Goal: Transaction & Acquisition: Purchase product/service

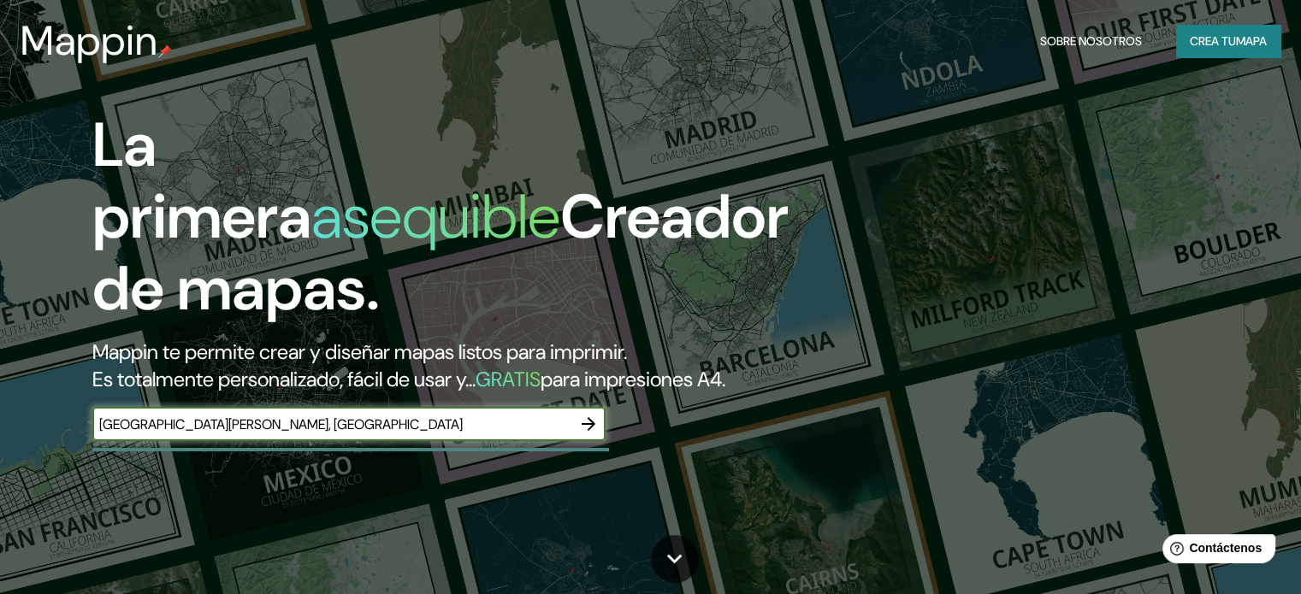
type input "San Juan, Argentina"
click at [586, 434] on icon "button" at bounding box center [588, 424] width 21 height 21
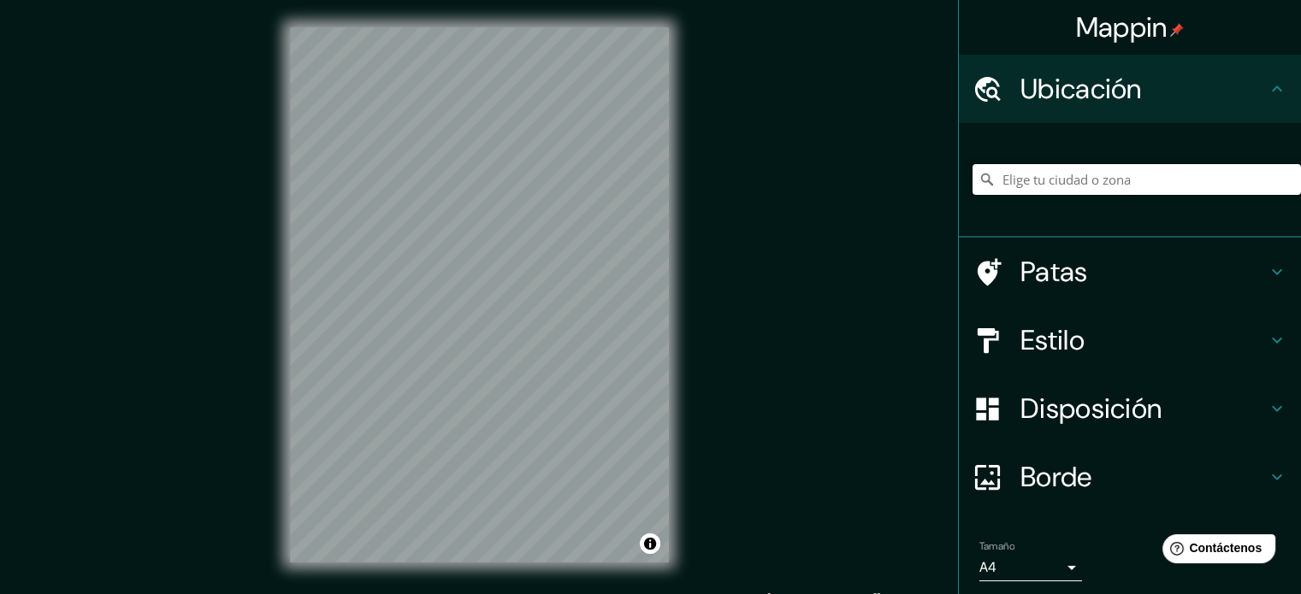
click at [1129, 184] on input "Elige tu ciudad o zona" at bounding box center [1136, 179] width 328 height 31
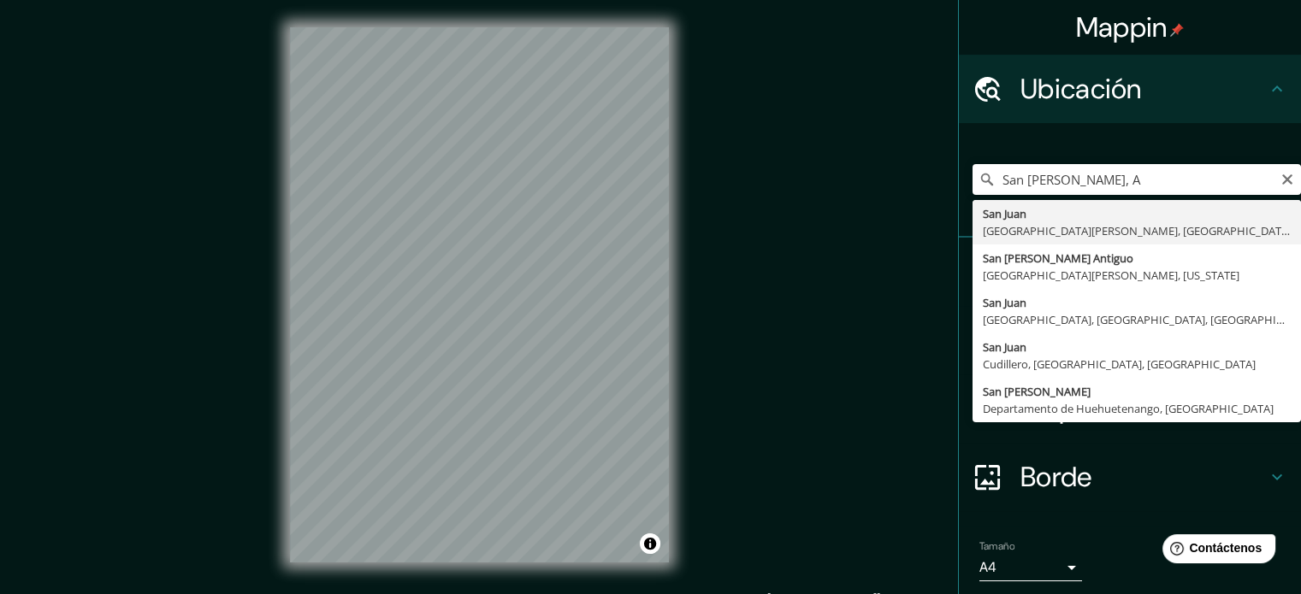
type input "San Juan, Provincia de San Juan, Argentina"
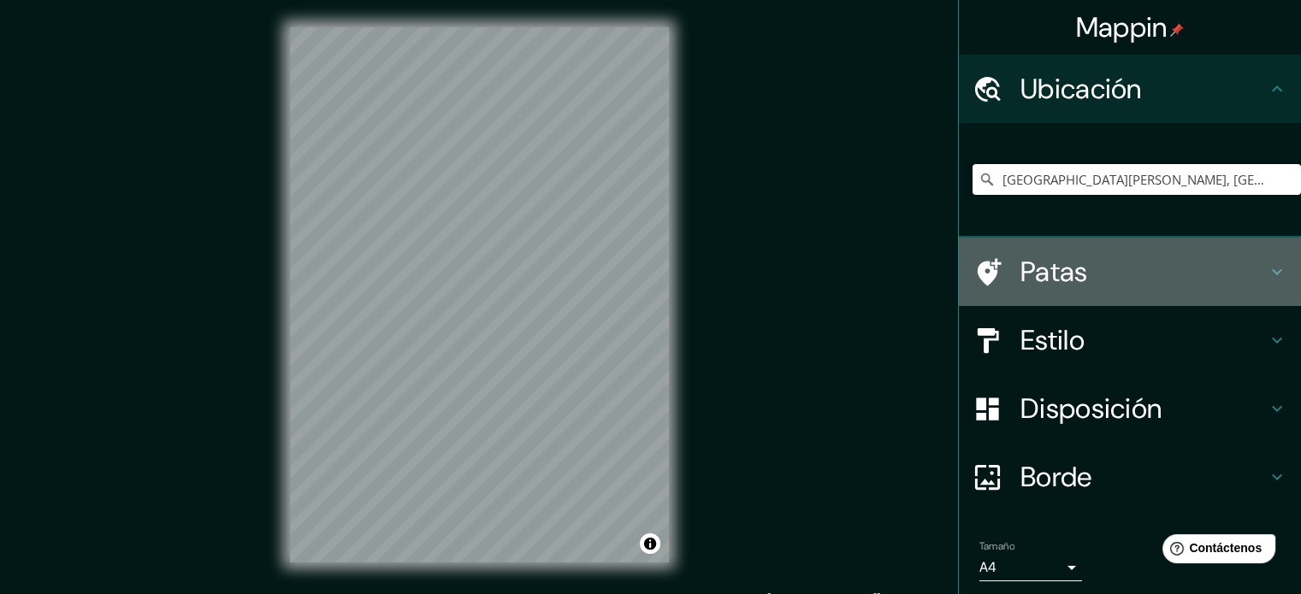
click at [1035, 280] on font "Patas" at bounding box center [1054, 272] width 68 height 36
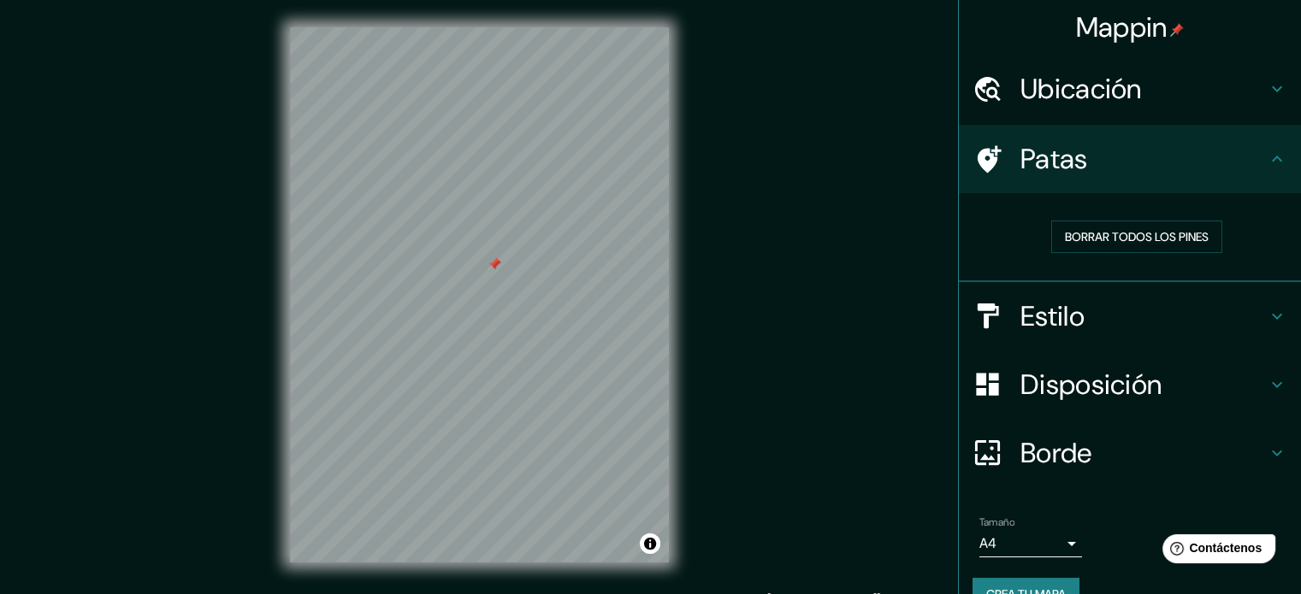
drag, startPoint x: 491, startPoint y: 236, endPoint x: 492, endPoint y: 264, distance: 28.2
click at [492, 264] on div at bounding box center [494, 264] width 14 height 14
click at [1077, 235] on font "Borrar todos los pines" at bounding box center [1137, 236] width 144 height 15
click at [1208, 320] on h4 "Estilo" at bounding box center [1143, 316] width 246 height 34
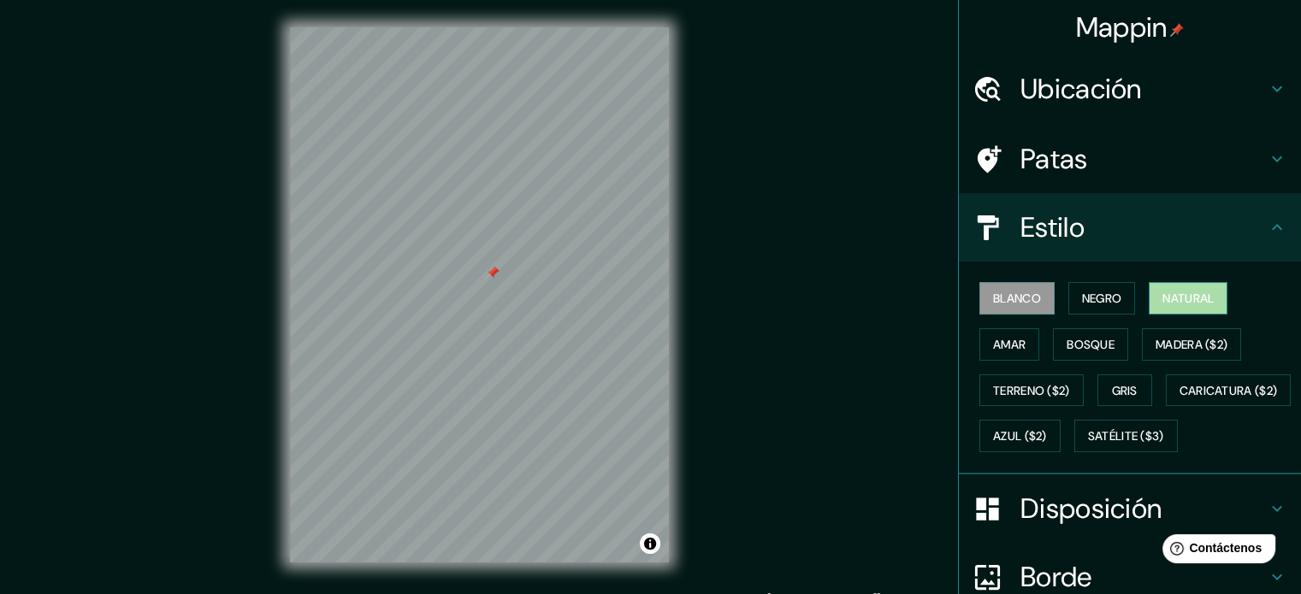
click at [1174, 300] on font "Natural" at bounding box center [1187, 298] width 51 height 15
click at [1075, 343] on font "Bosque" at bounding box center [1090, 344] width 48 height 15
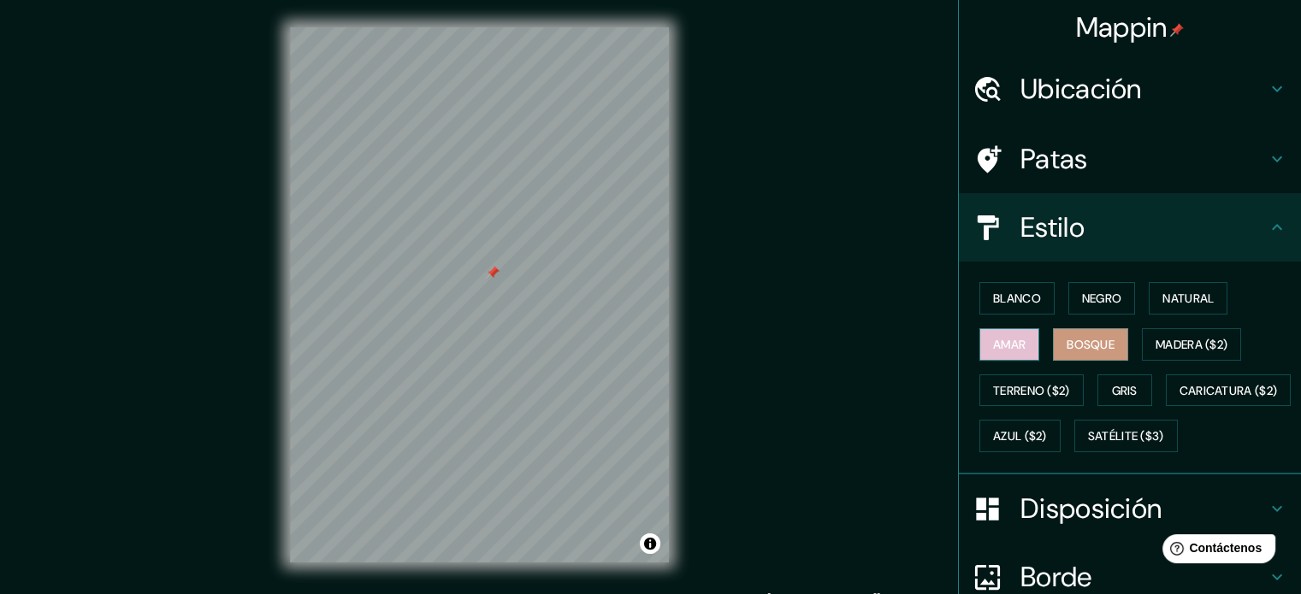
click at [1023, 345] on button "Amar" at bounding box center [1009, 344] width 60 height 32
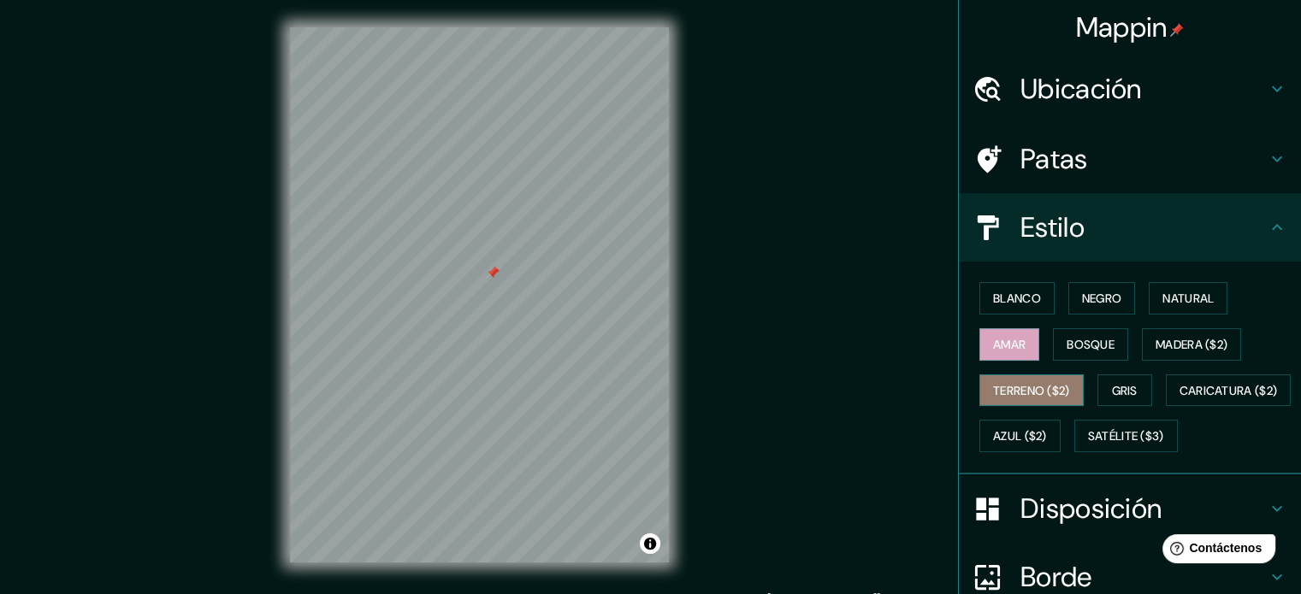
click at [1022, 383] on font "Terreno ($2)" at bounding box center [1031, 390] width 77 height 15
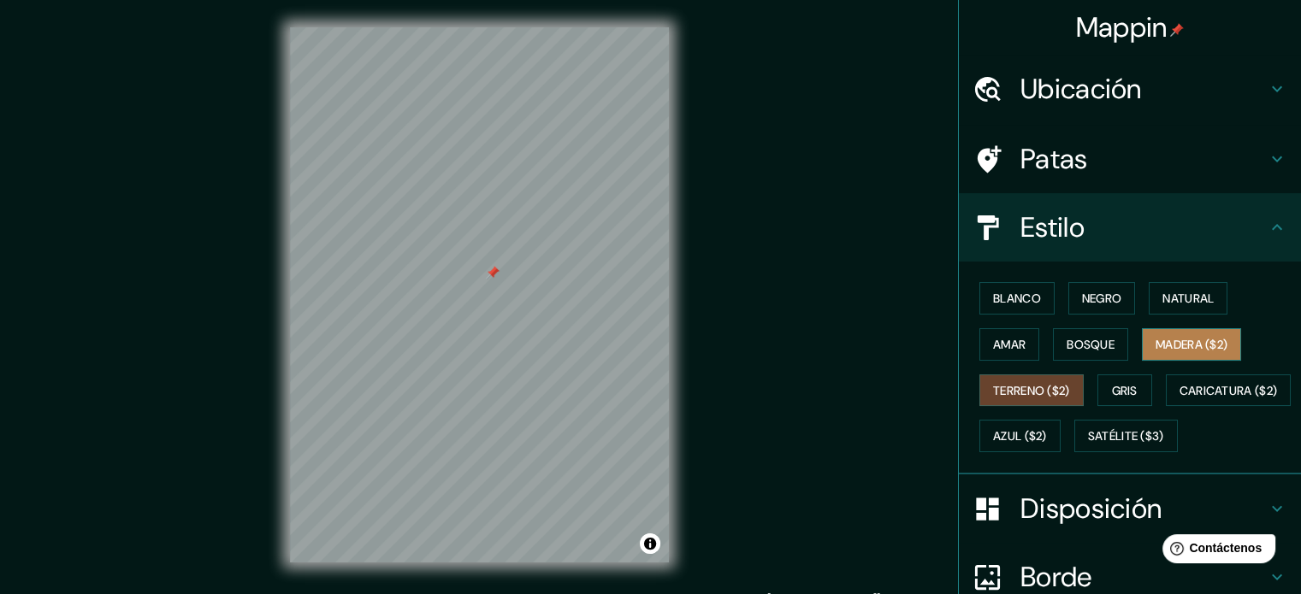
click at [1195, 348] on font "Madera ($2)" at bounding box center [1191, 344] width 72 height 15
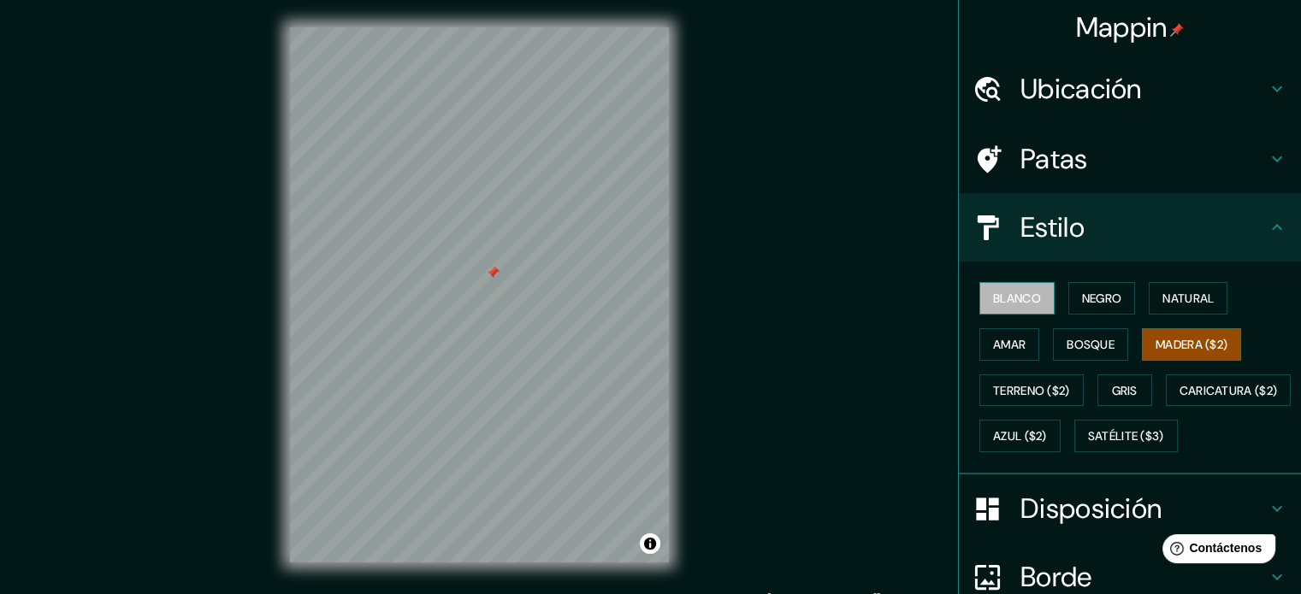
click at [1025, 299] on font "Blanco" at bounding box center [1017, 298] width 48 height 15
click at [1082, 299] on font "Negro" at bounding box center [1102, 298] width 40 height 15
click at [1012, 296] on font "Blanco" at bounding box center [1017, 298] width 48 height 15
click at [1112, 389] on font "Gris" at bounding box center [1125, 390] width 26 height 15
click at [1010, 300] on font "Blanco" at bounding box center [1017, 298] width 48 height 15
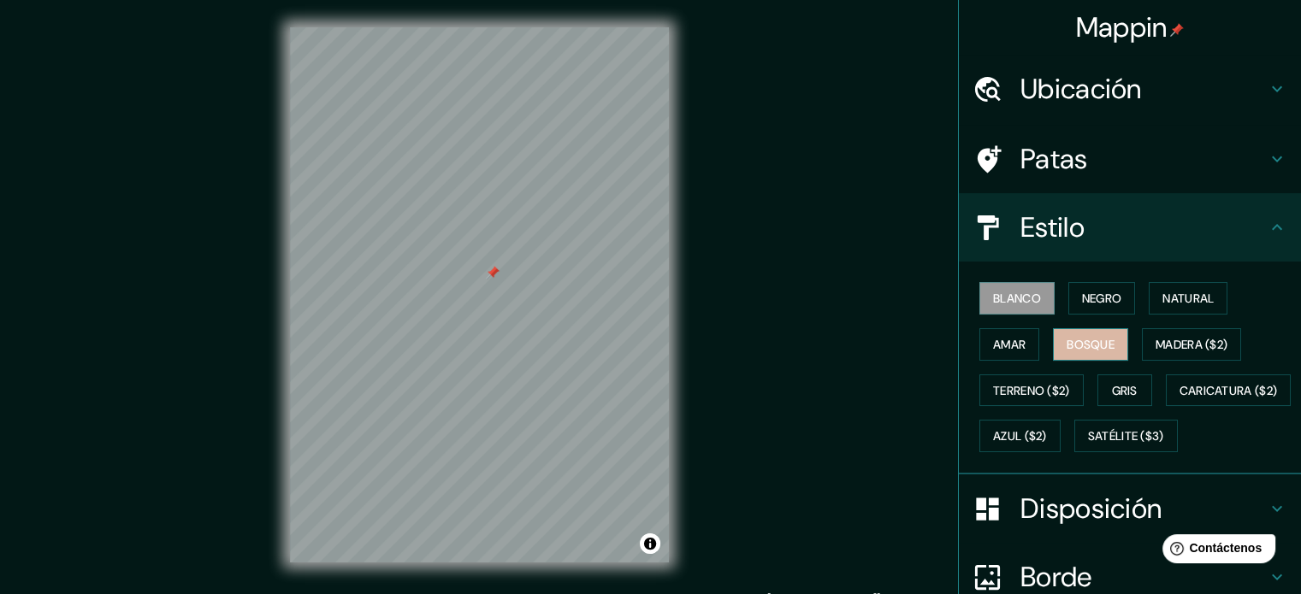
click at [1071, 341] on font "Bosque" at bounding box center [1090, 344] width 48 height 15
click at [1003, 342] on font "Amar" at bounding box center [1009, 344] width 32 height 15
click at [1030, 301] on button "Blanco" at bounding box center [1016, 298] width 75 height 32
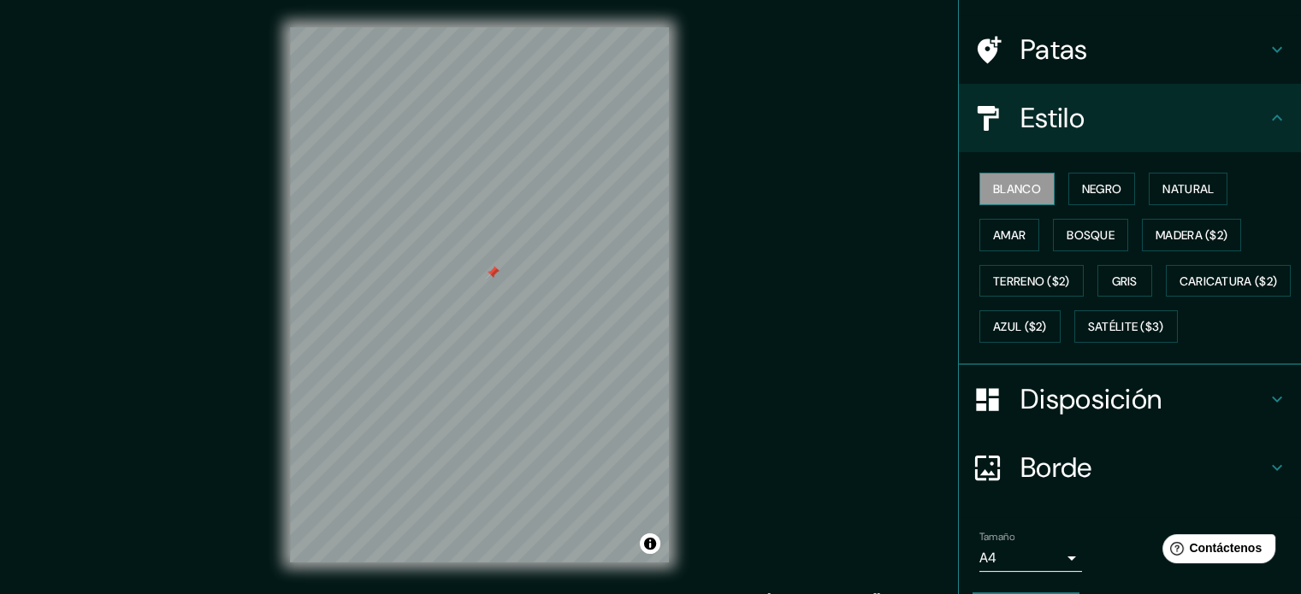
scroll to position [136, 0]
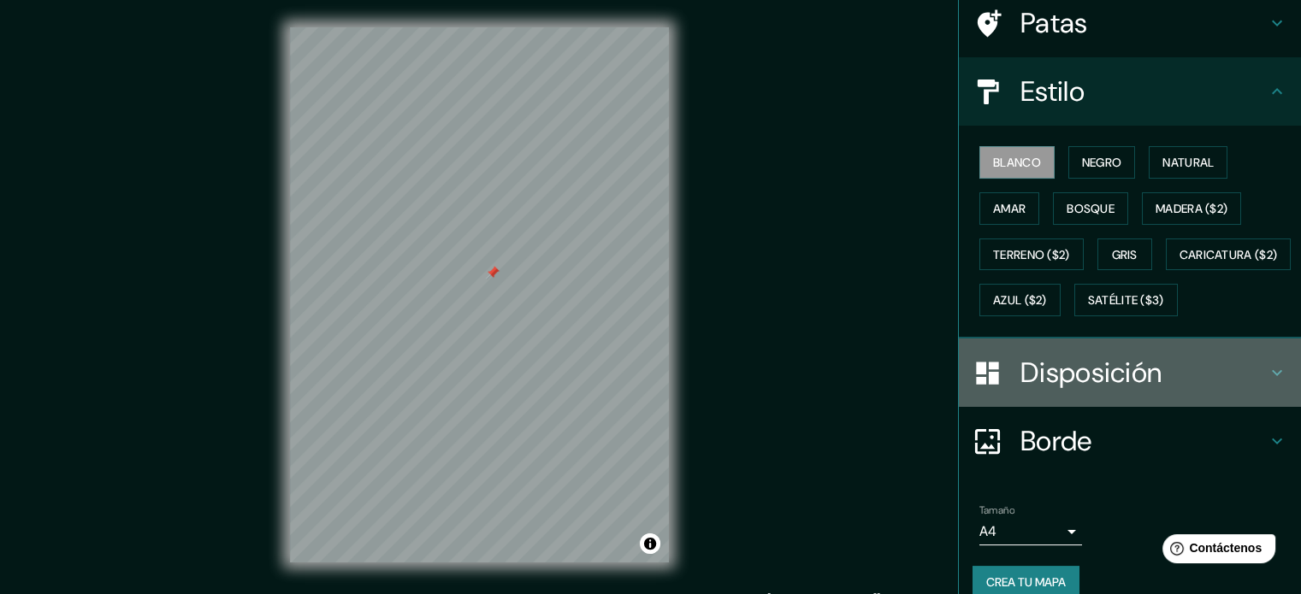
click at [1095, 391] on font "Disposición" at bounding box center [1090, 373] width 141 height 36
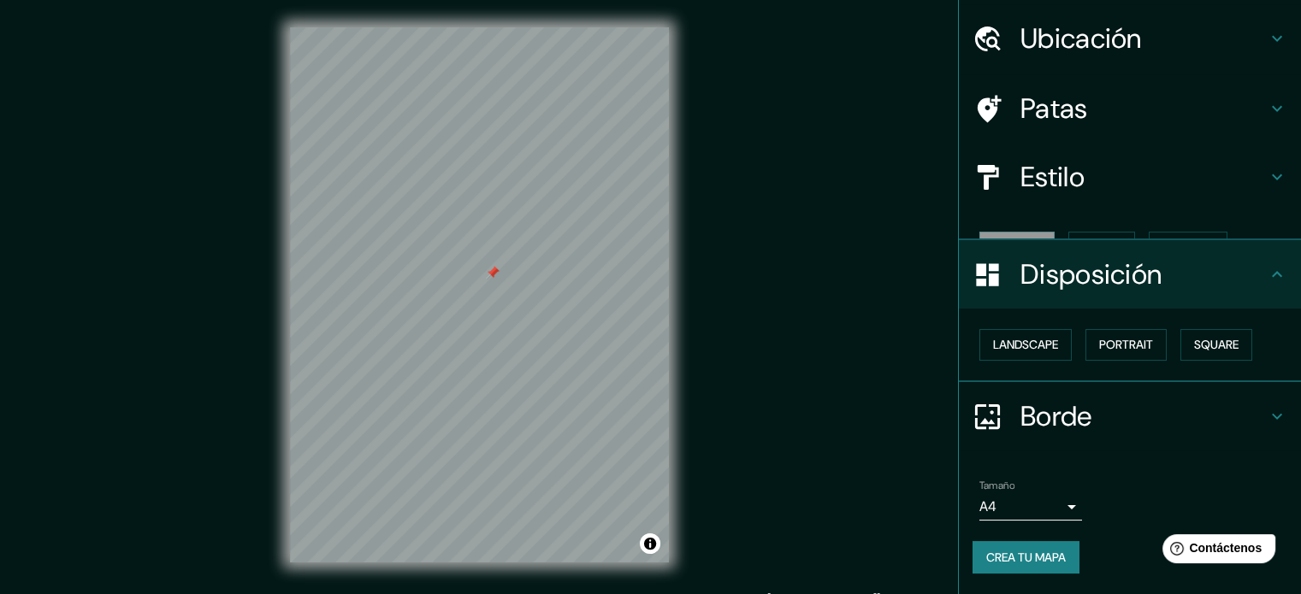
scroll to position [21, 0]
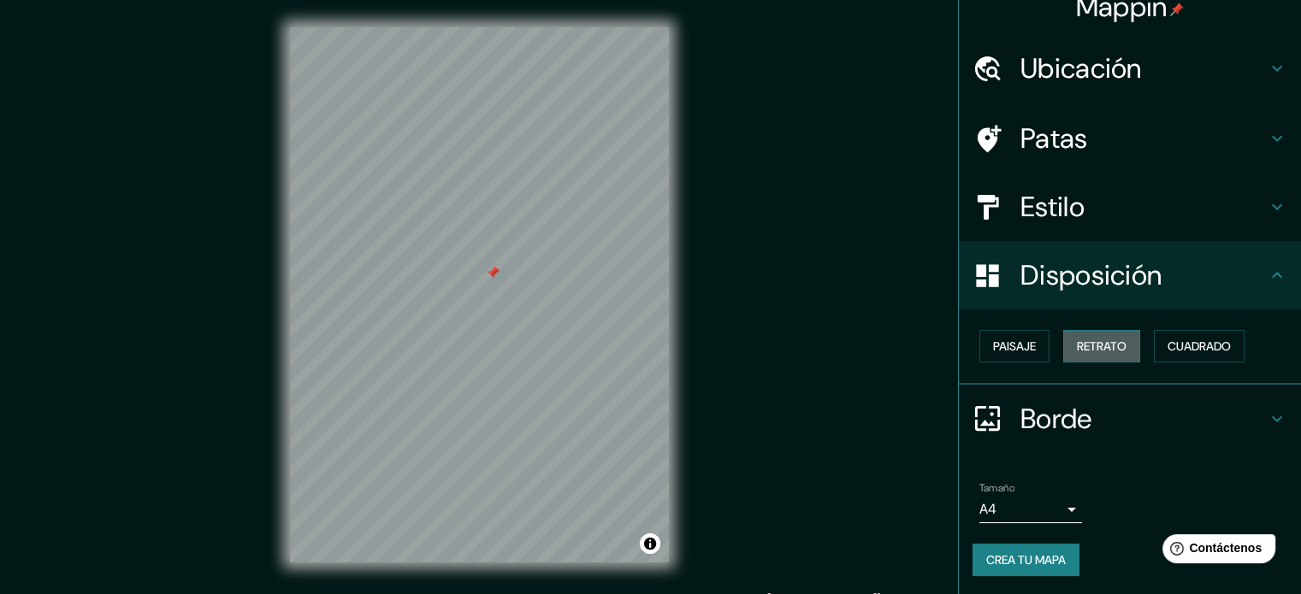
click at [1087, 345] on font "Retrato" at bounding box center [1102, 346] width 50 height 15
click at [1188, 345] on font "Cuadrado" at bounding box center [1198, 346] width 63 height 15
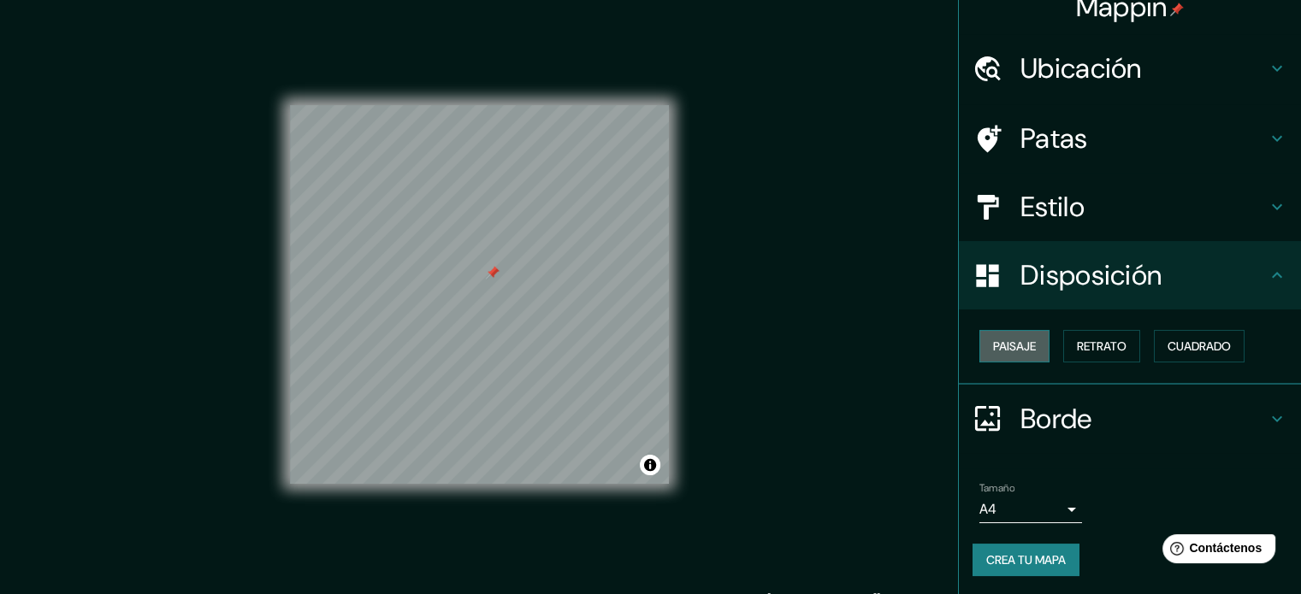
click at [1022, 349] on font "Paisaje" at bounding box center [1014, 346] width 43 height 15
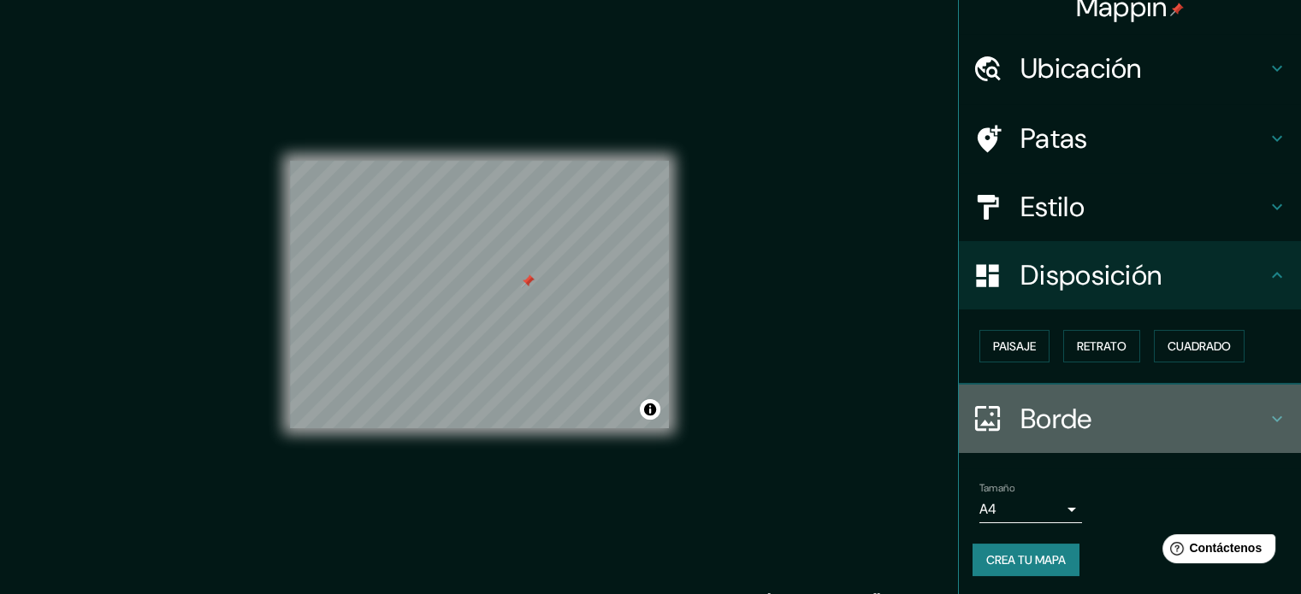
click at [1197, 410] on h4 "Borde" at bounding box center [1143, 419] width 246 height 34
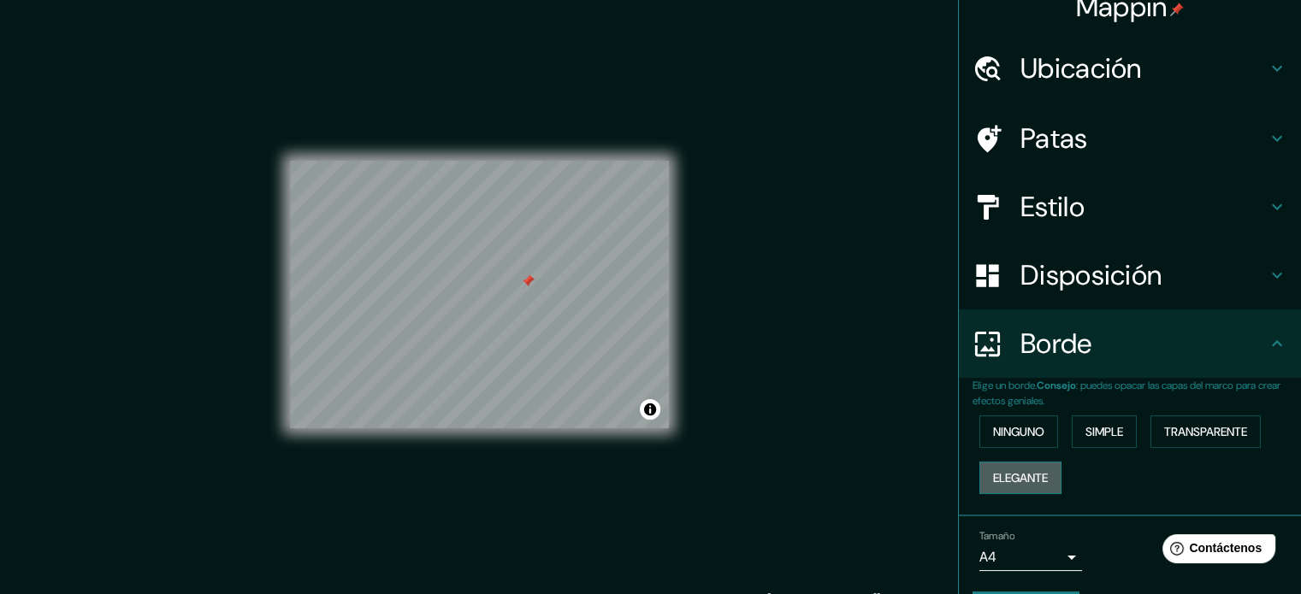
click at [1033, 478] on font "Elegante" at bounding box center [1020, 477] width 55 height 15
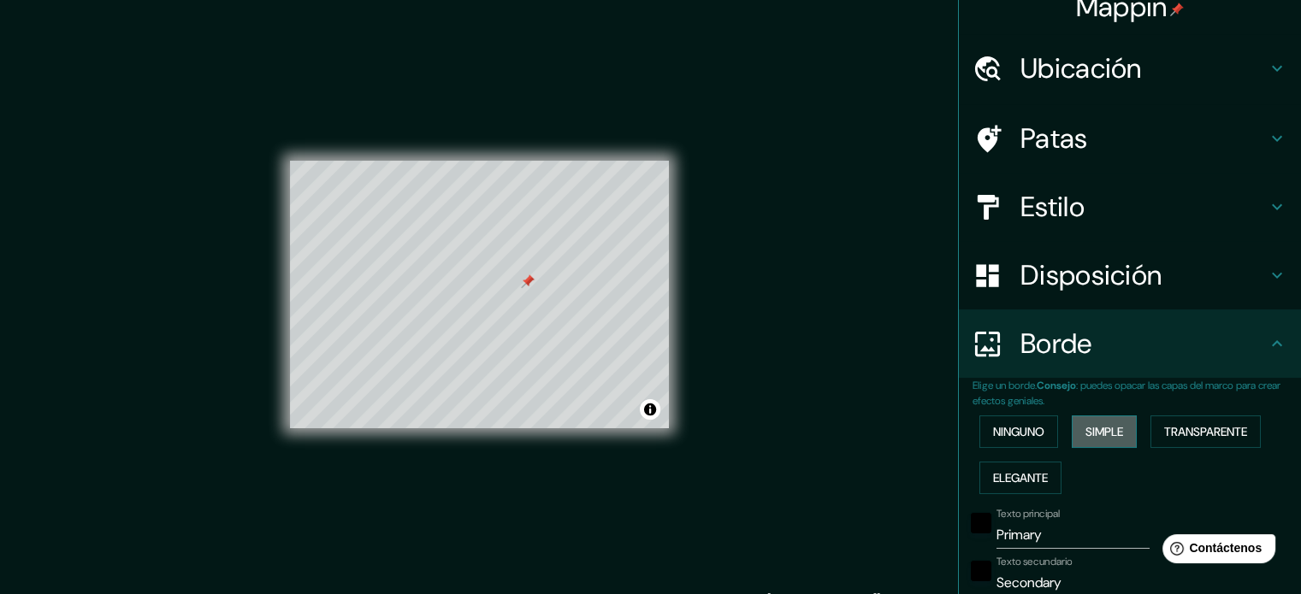
click at [1101, 427] on font "Simple" at bounding box center [1104, 431] width 38 height 15
click at [1050, 476] on button "Elegante" at bounding box center [1020, 478] width 82 height 32
click at [1101, 431] on font "Simple" at bounding box center [1104, 431] width 38 height 15
click at [1180, 434] on font "Transparente" at bounding box center [1205, 431] width 83 height 15
click at [1020, 431] on font "Ninguno" at bounding box center [1018, 431] width 51 height 15
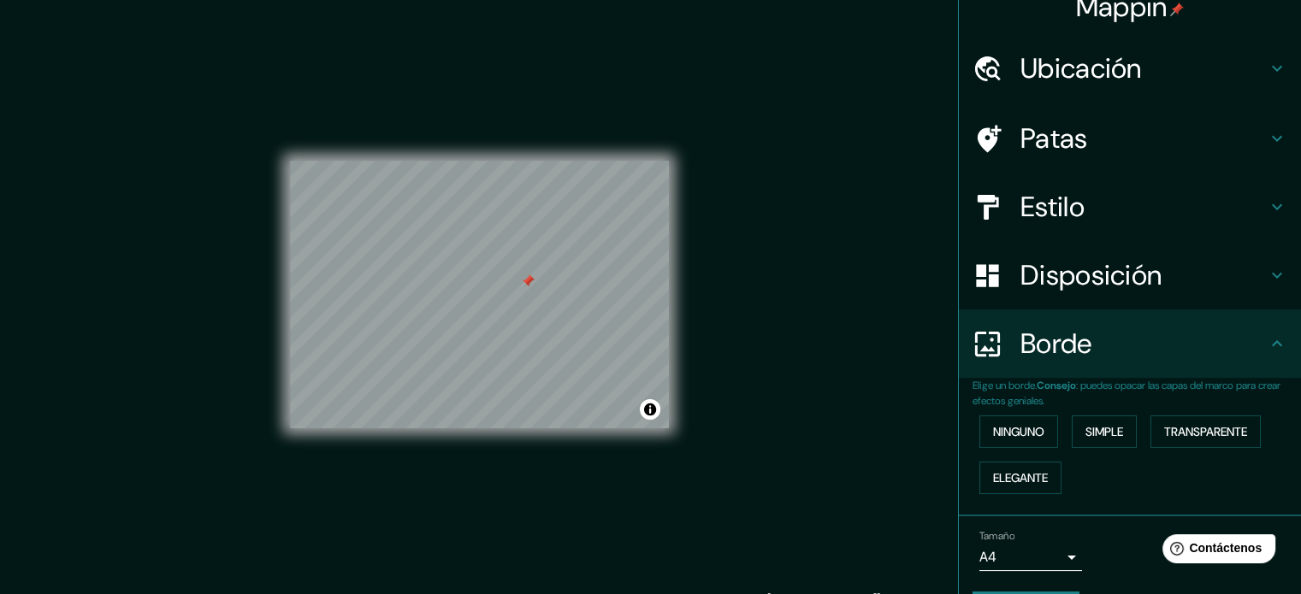
scroll to position [68, 0]
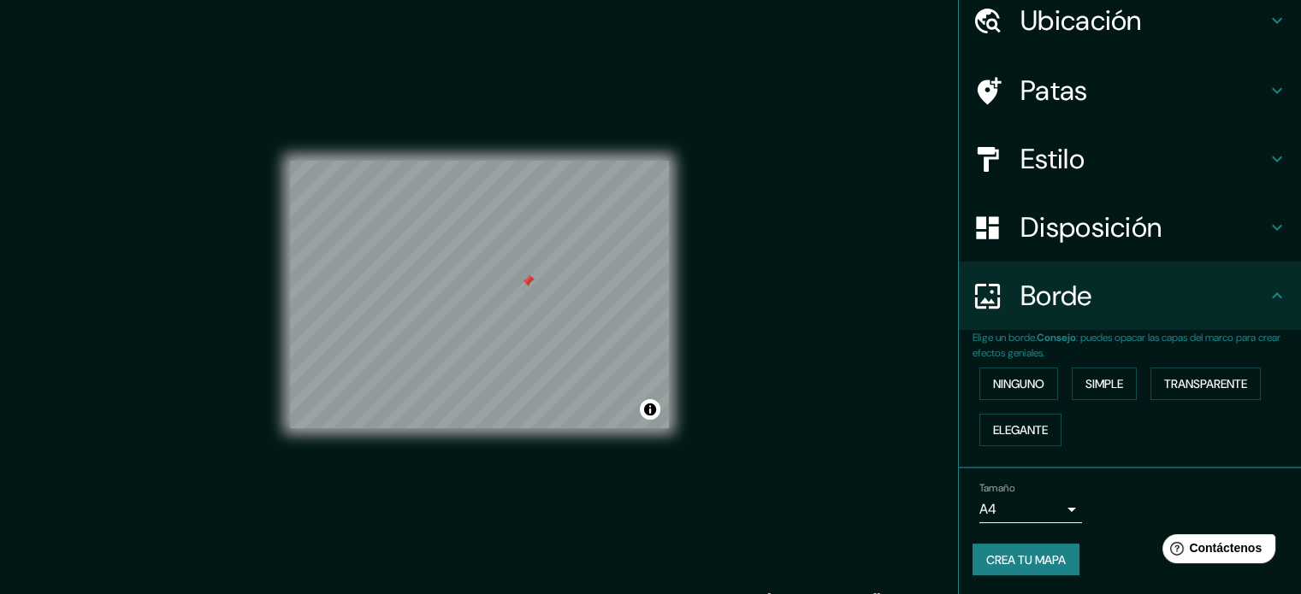
click at [1043, 496] on body "Mappin Ubicación San Juan, Provincia de San Juan, Argentina Patas Estilo Dispos…" at bounding box center [650, 297] width 1301 height 594
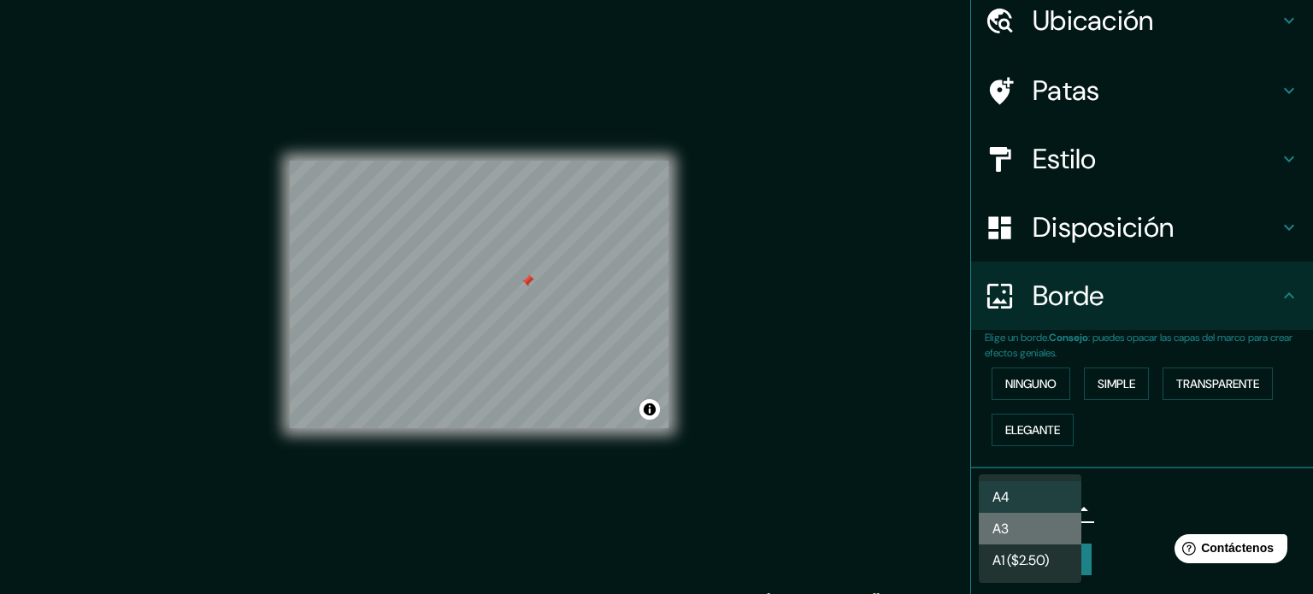
click at [1039, 522] on li "A3" at bounding box center [1030, 529] width 103 height 32
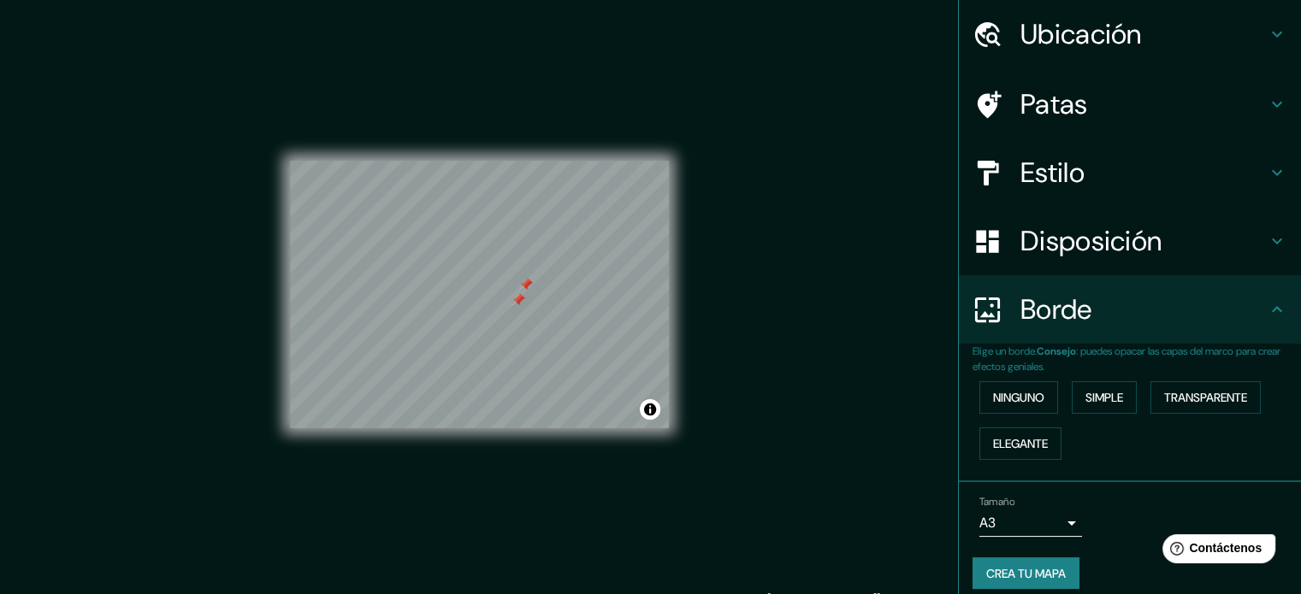
scroll to position [55, 0]
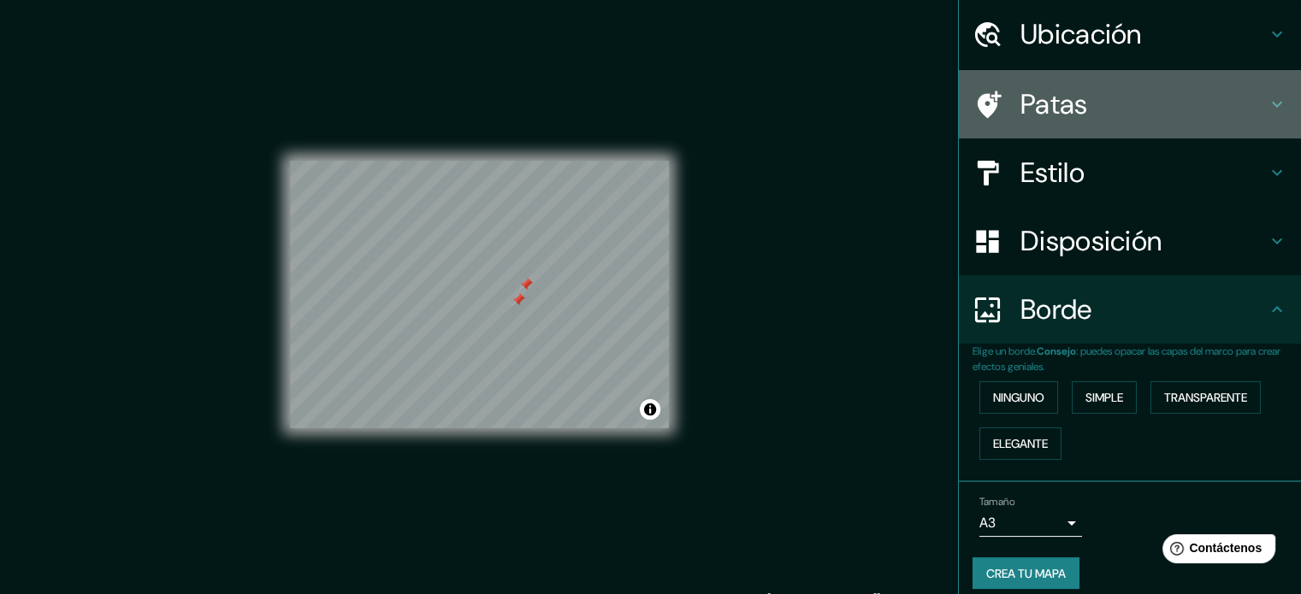
click at [1133, 91] on h4 "Patas" at bounding box center [1143, 104] width 246 height 34
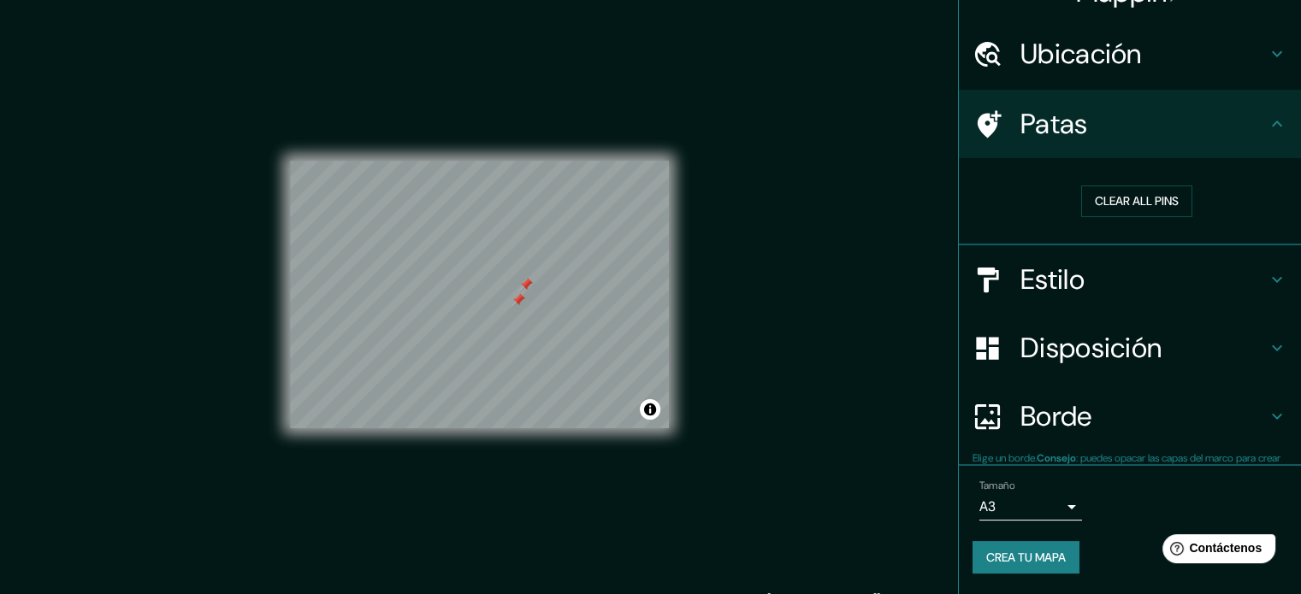
scroll to position [34, 0]
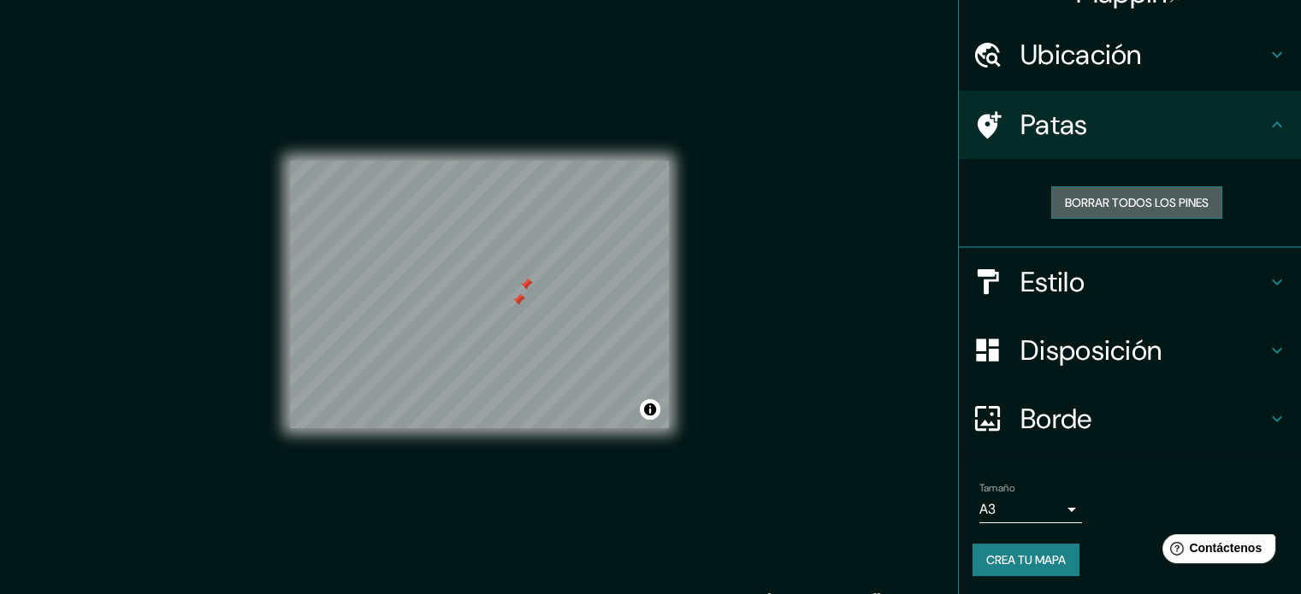
click at [1091, 192] on font "Borrar todos los pines" at bounding box center [1137, 203] width 144 height 22
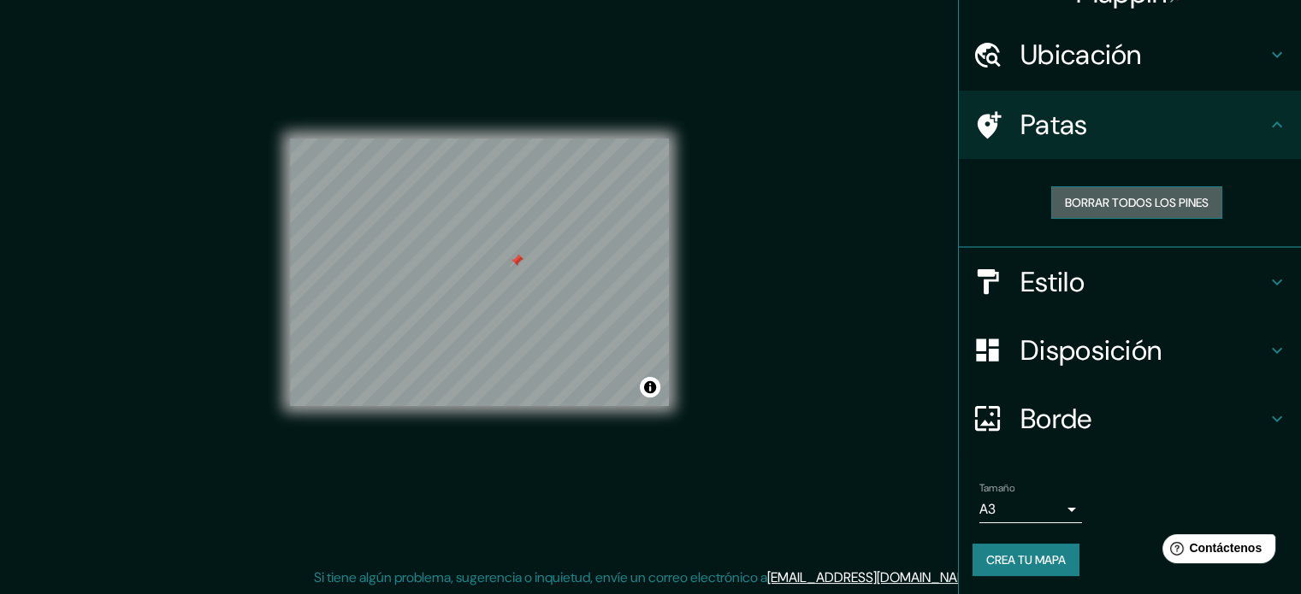
click at [1082, 208] on font "Borrar todos los pines" at bounding box center [1137, 202] width 144 height 15
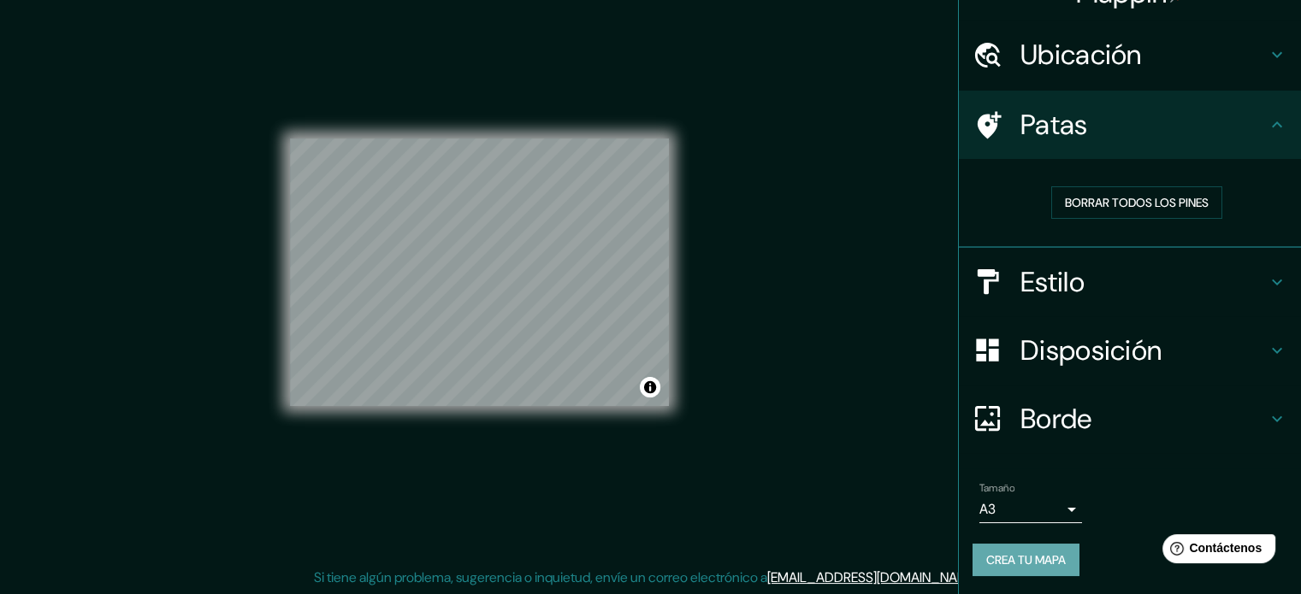
click at [1033, 557] on font "Crea tu mapa" at bounding box center [1026, 559] width 80 height 15
click at [646, 382] on button "Activar o desactivar atribución" at bounding box center [650, 387] width 21 height 21
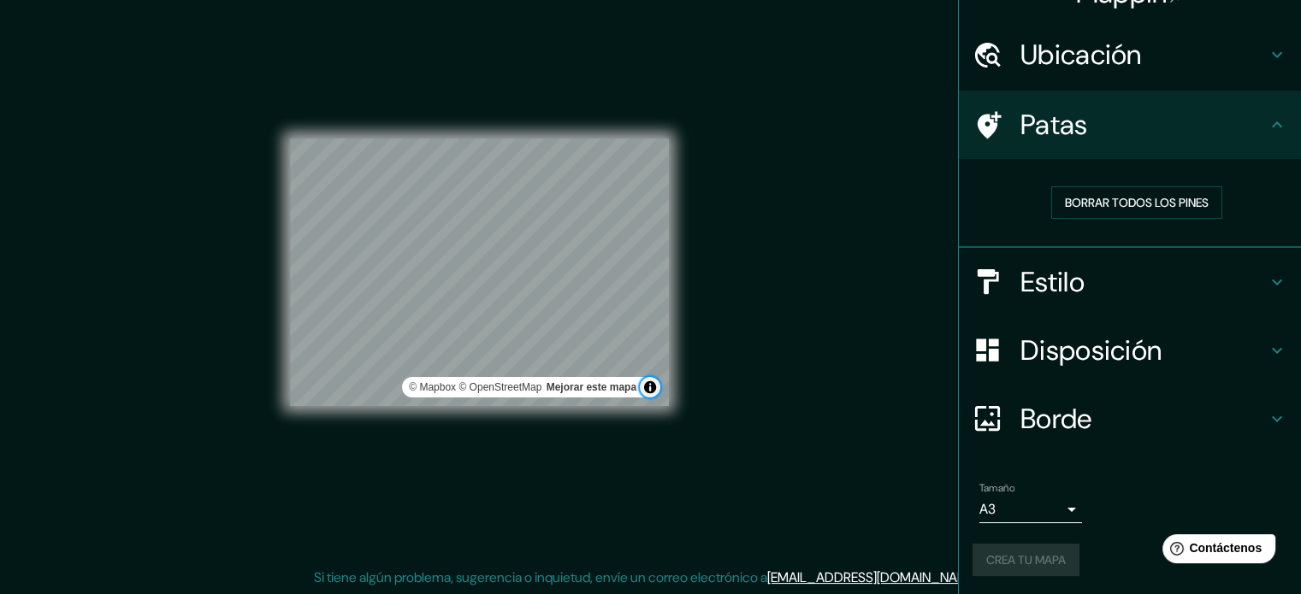
scroll to position [33, 0]
click at [1100, 487] on div "Tamaño A3 a4" at bounding box center [1129, 503] width 315 height 55
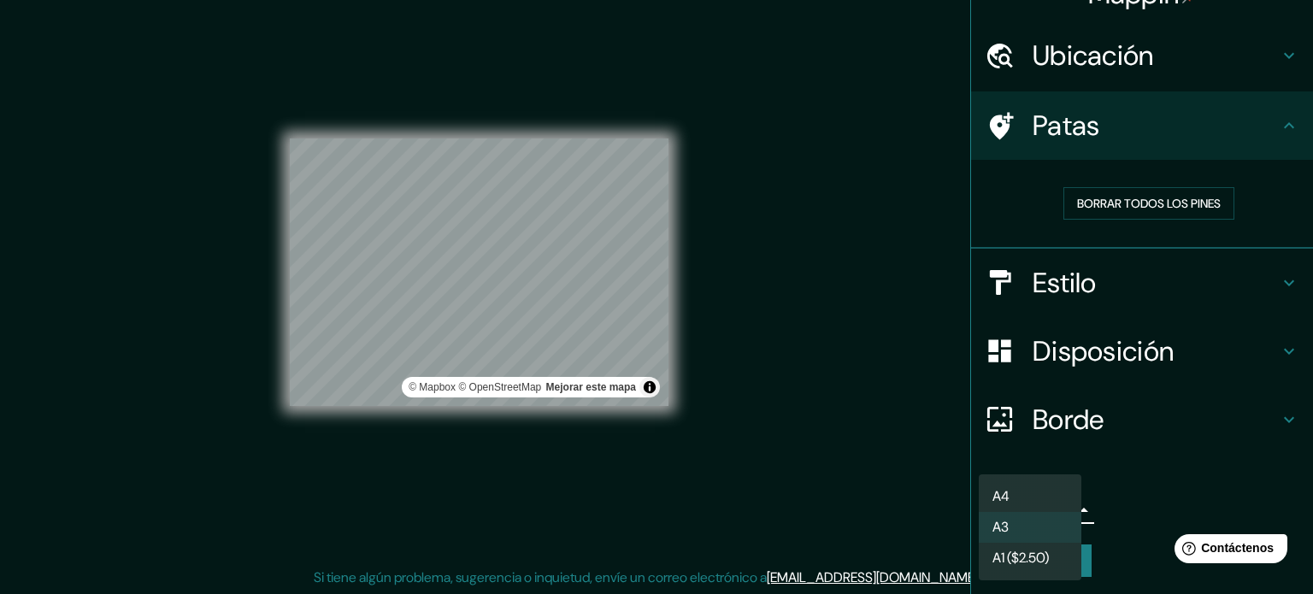
click at [1043, 511] on body "Mappin Ubicación San Juan, Provincia de San Juan, Argentina Patas Borrar todos …" at bounding box center [656, 275] width 1313 height 594
click at [1054, 495] on li "A4" at bounding box center [1030, 497] width 103 height 32
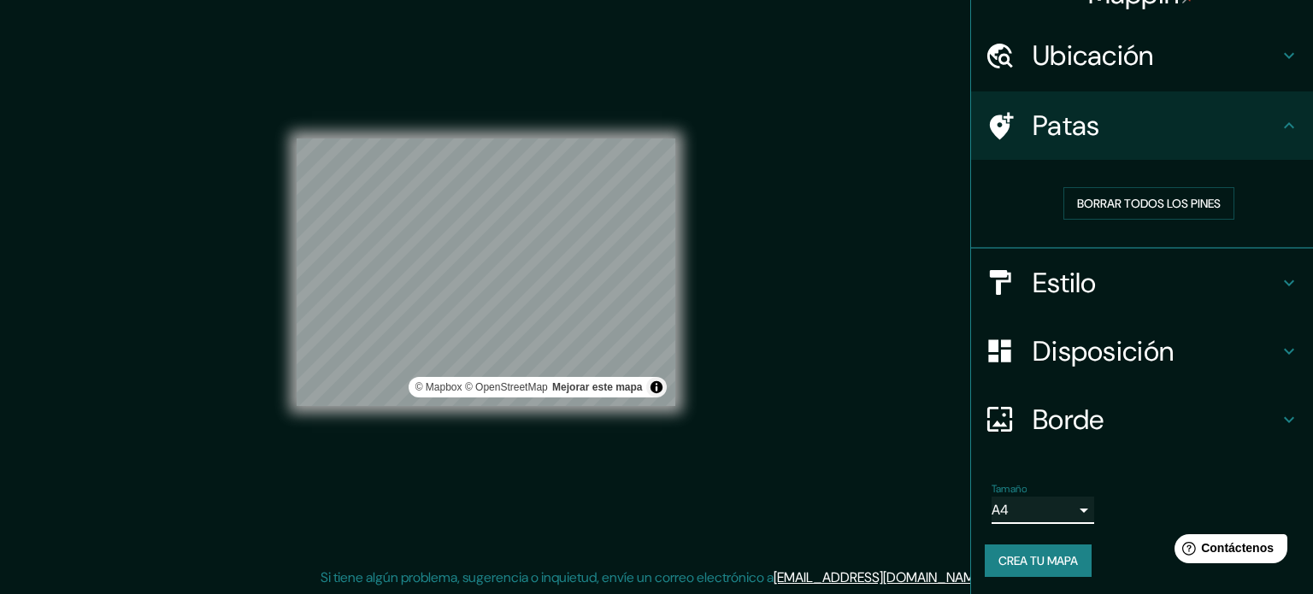
type input "single"
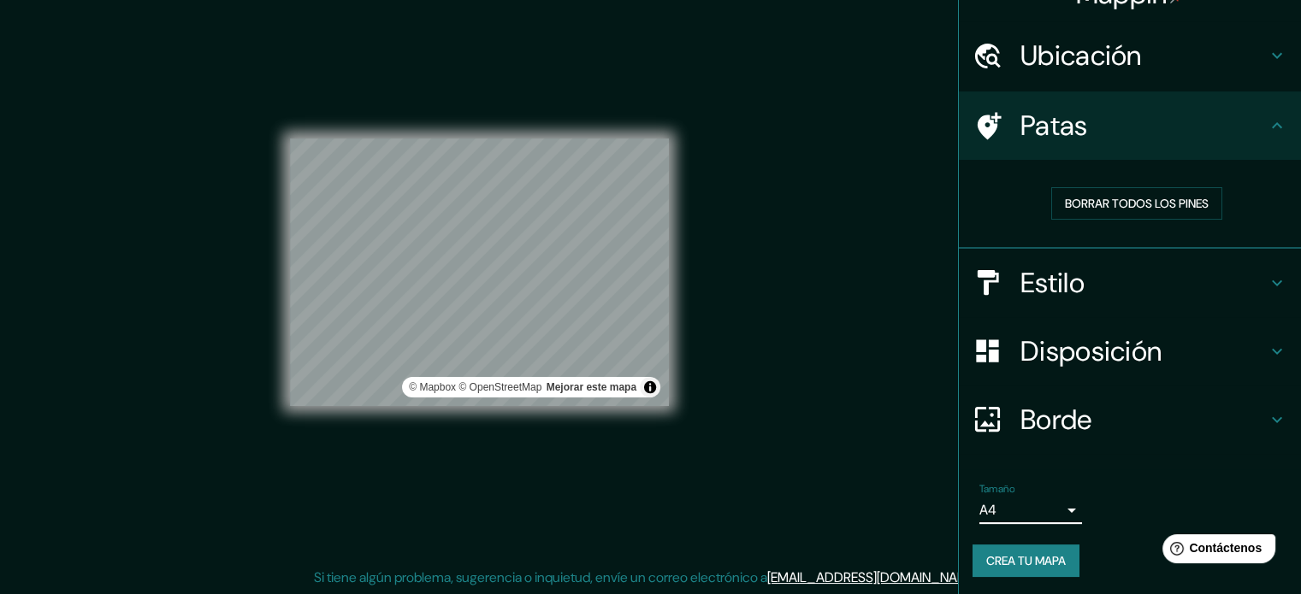
click at [1059, 570] on button "Crea tu mapa" at bounding box center [1025, 561] width 107 height 32
click at [1059, 570] on div "Crea tu mapa" at bounding box center [1129, 561] width 315 height 32
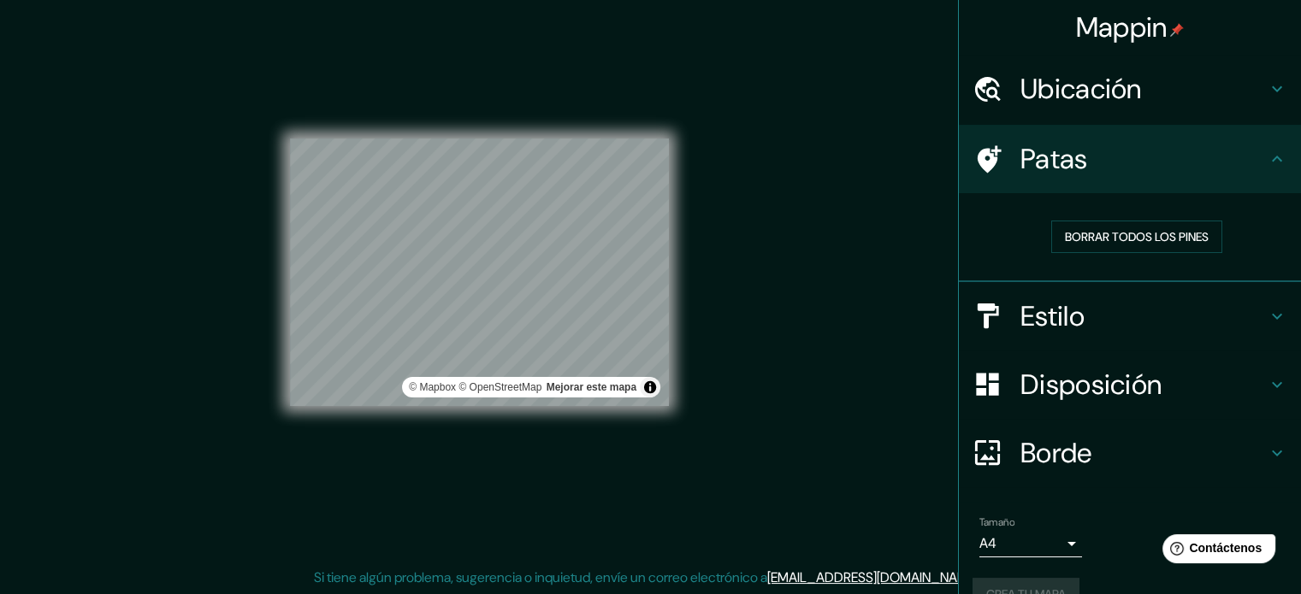
scroll to position [34, 0]
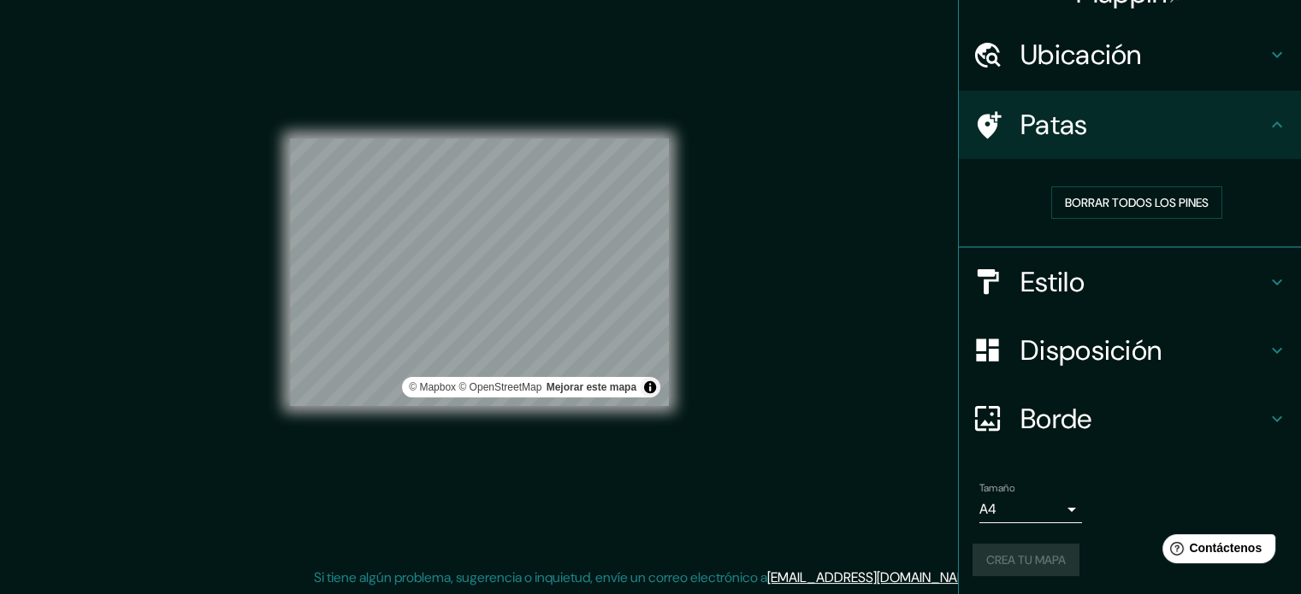
click at [1095, 470] on li "Tamaño A4 single Crea tu mapa" at bounding box center [1130, 533] width 342 height 128
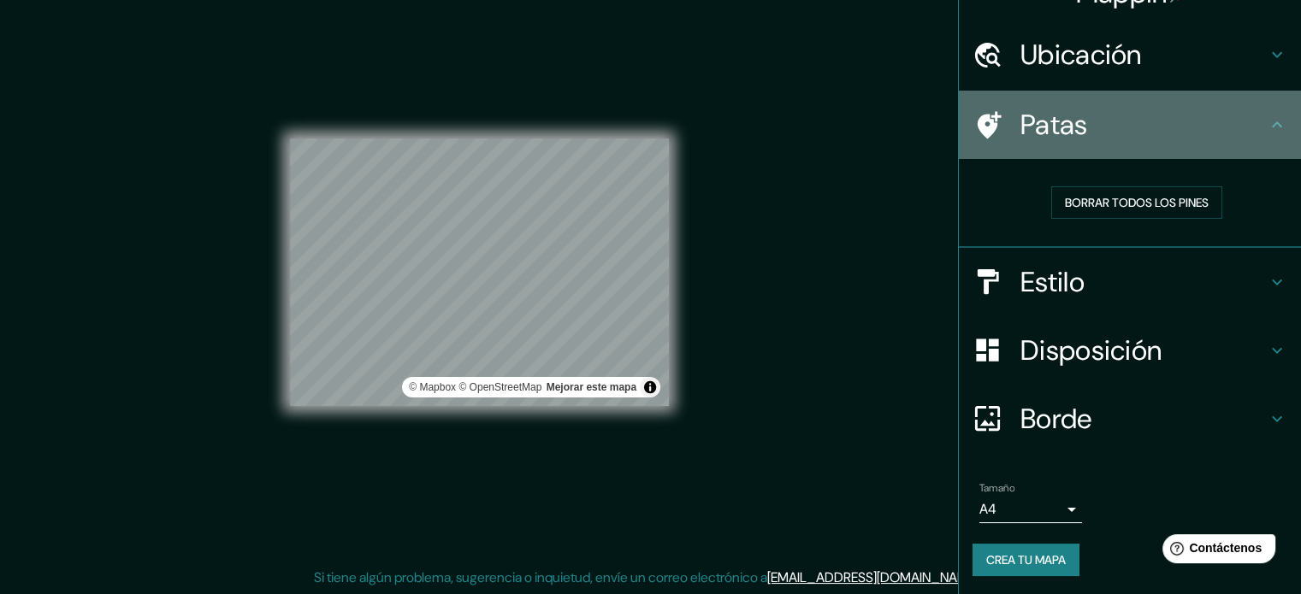
click at [1266, 118] on icon at bounding box center [1276, 125] width 21 height 21
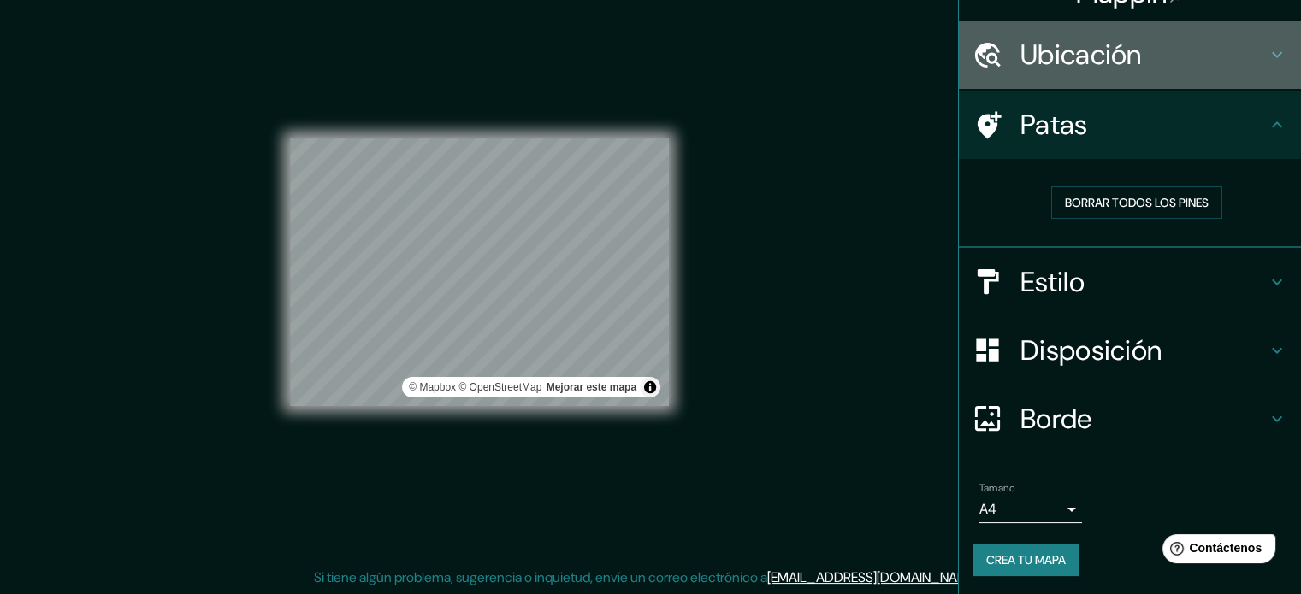
click at [1260, 73] on div "Ubicación" at bounding box center [1130, 55] width 342 height 68
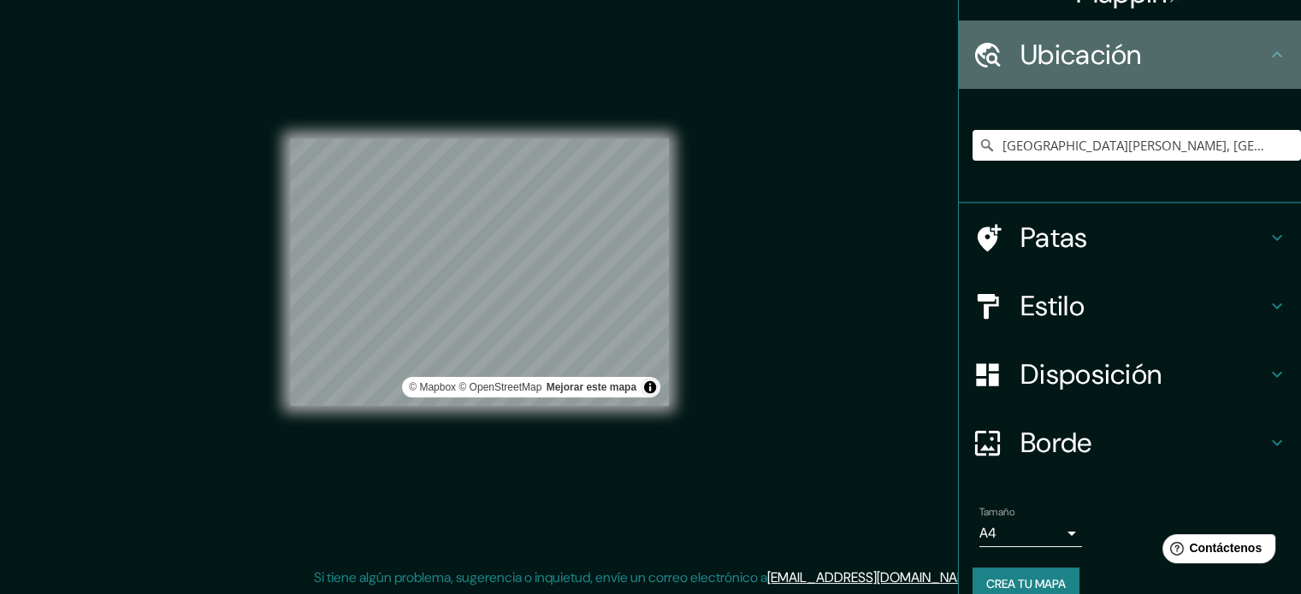
click at [1266, 63] on icon at bounding box center [1276, 54] width 21 height 21
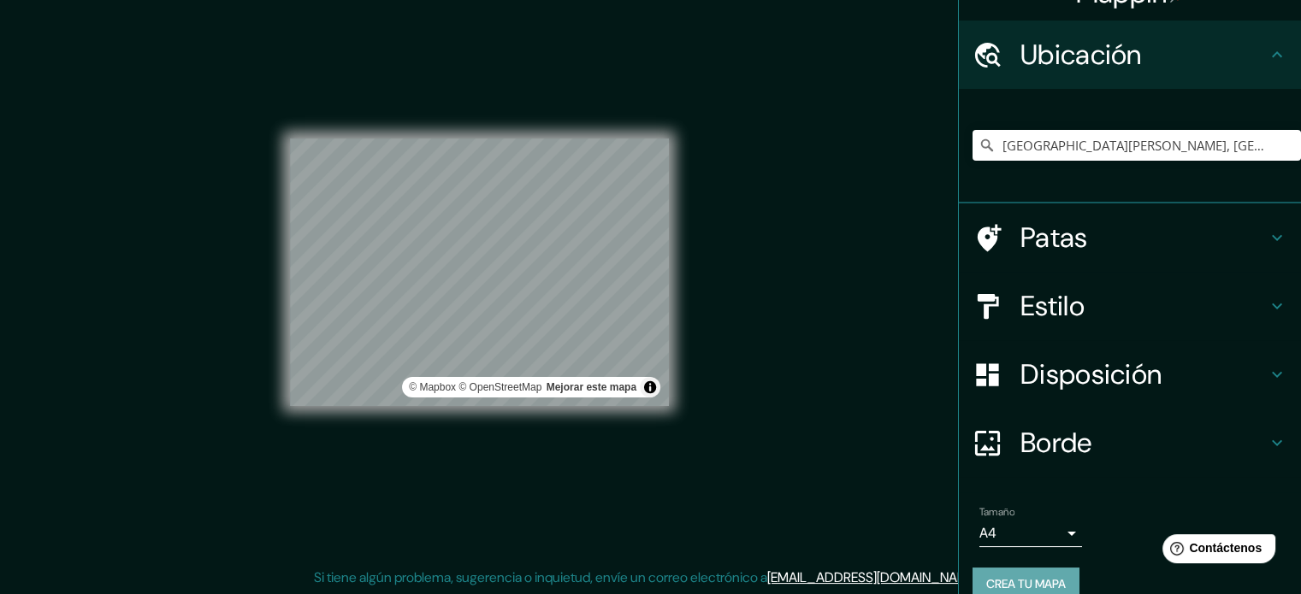
click at [1027, 578] on font "Crea tu mapa" at bounding box center [1026, 583] width 80 height 15
click at [1027, 578] on div "Crea tu mapa" at bounding box center [1129, 584] width 315 height 32
click at [925, 256] on div "Mappin Ubicación San Juan, Provincia de San Juan, Argentina Patas Estilo Dispos…" at bounding box center [650, 286] width 1301 height 617
